Goal: Navigation & Orientation: Find specific page/section

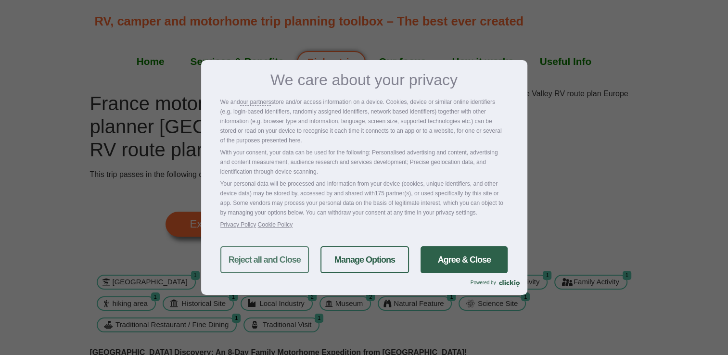
click at [252, 263] on link "Reject all and Close" at bounding box center [264, 259] width 88 height 27
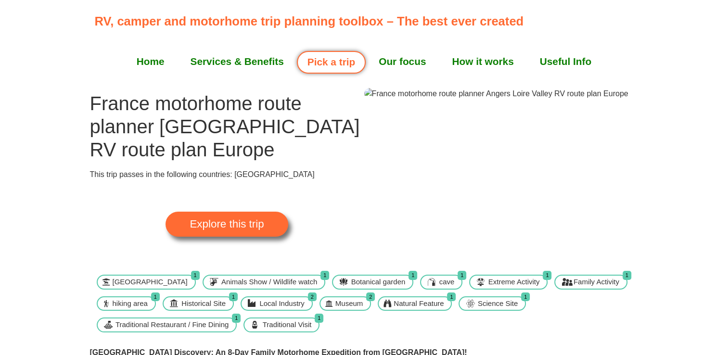
click at [234, 226] on span "Explore this trip" at bounding box center [226, 224] width 74 height 11
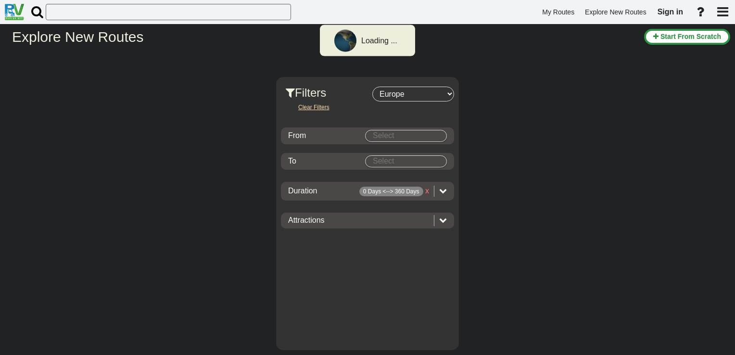
select select "number:1"
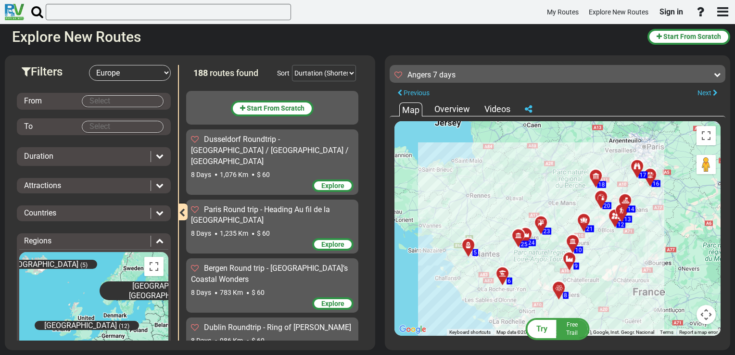
scroll to position [1872, 0]
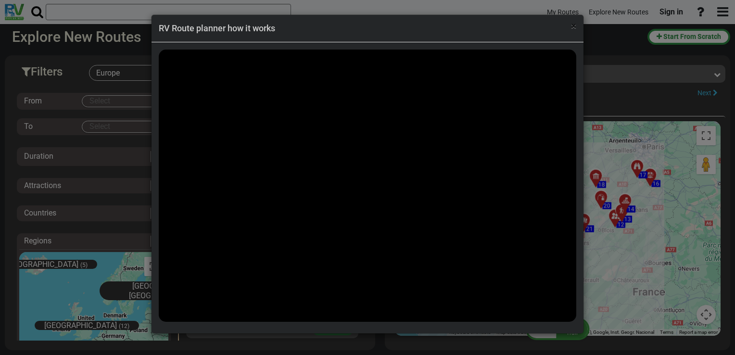
click at [571, 25] on span "×" at bounding box center [573, 26] width 5 height 12
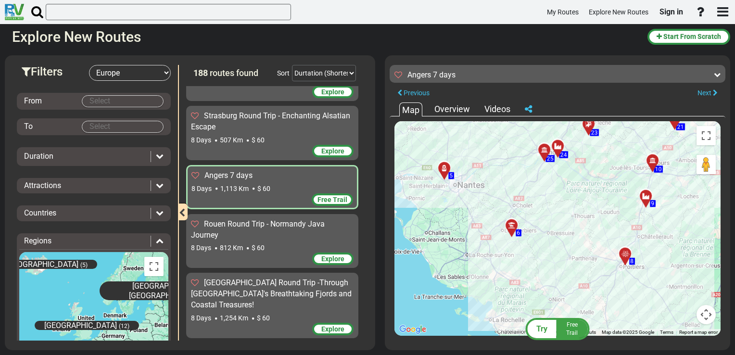
drag, startPoint x: 634, startPoint y: 291, endPoint x: 466, endPoint y: 266, distance: 170.2
click at [466, 266] on div "To activate drag with keyboard, press Alt + Enter. Once in keyboard drag state,…" at bounding box center [557, 228] width 326 height 214
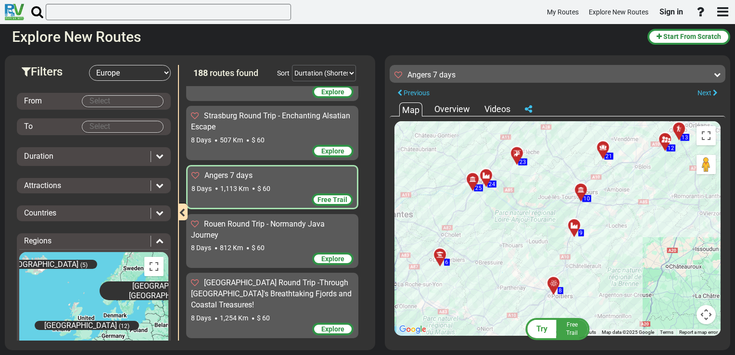
drag, startPoint x: 556, startPoint y: 256, endPoint x: 482, endPoint y: 286, distance: 79.4
click at [482, 286] on div "To activate drag with keyboard, press Alt + Enter. Once in keyboard drag state,…" at bounding box center [557, 228] width 326 height 214
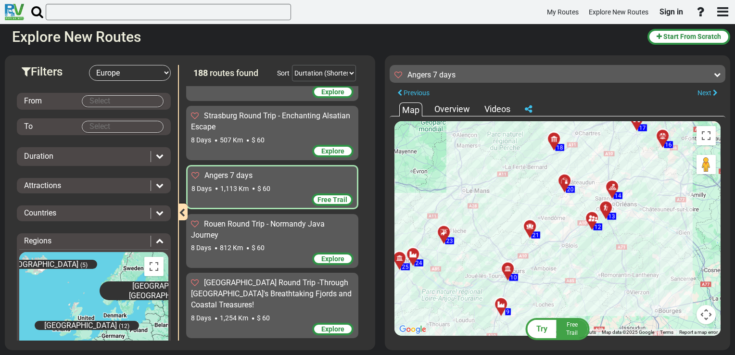
drag, startPoint x: 528, startPoint y: 222, endPoint x: 467, endPoint y: 275, distance: 80.1
click at [462, 283] on div "To activate drag with keyboard, press Alt + Enter. Once in keyboard drag state,…" at bounding box center [557, 228] width 326 height 214
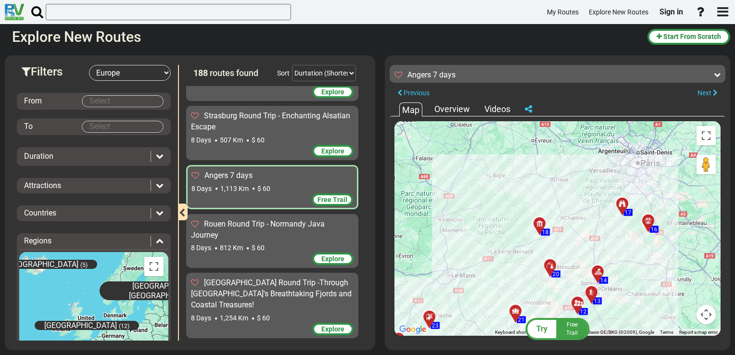
drag, startPoint x: 637, startPoint y: 210, endPoint x: 626, endPoint y: 298, distance: 88.7
click at [626, 298] on div "To activate drag with keyboard, press Alt + Enter. Once in keyboard drag state,…" at bounding box center [557, 228] width 326 height 214
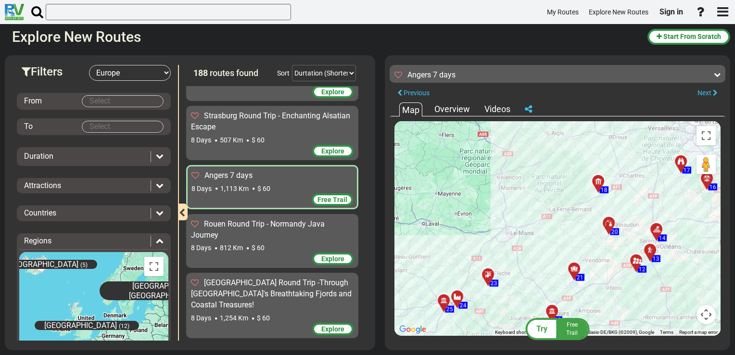
drag, startPoint x: 480, startPoint y: 274, endPoint x: 540, endPoint y: 231, distance: 73.1
click at [540, 231] on div "To activate drag with keyboard, press Alt + Enter. Once in keyboard drag state,…" at bounding box center [557, 228] width 326 height 214
